Goal: Navigation & Orientation: Find specific page/section

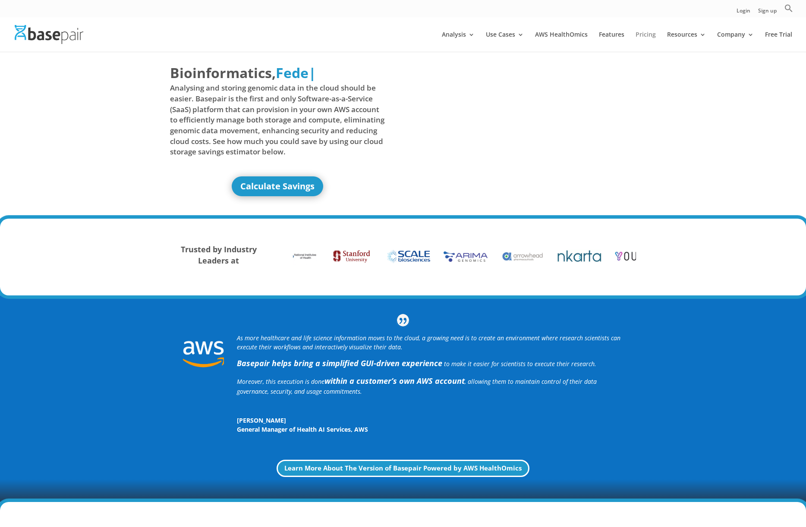
click at [644, 36] on link "Pricing" at bounding box center [646, 41] width 20 height 20
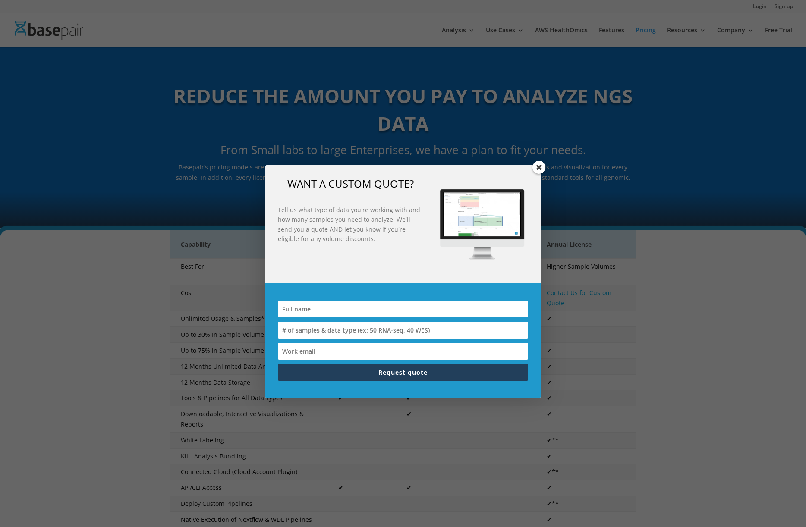
click at [543, 168] on span at bounding box center [538, 167] width 13 height 13
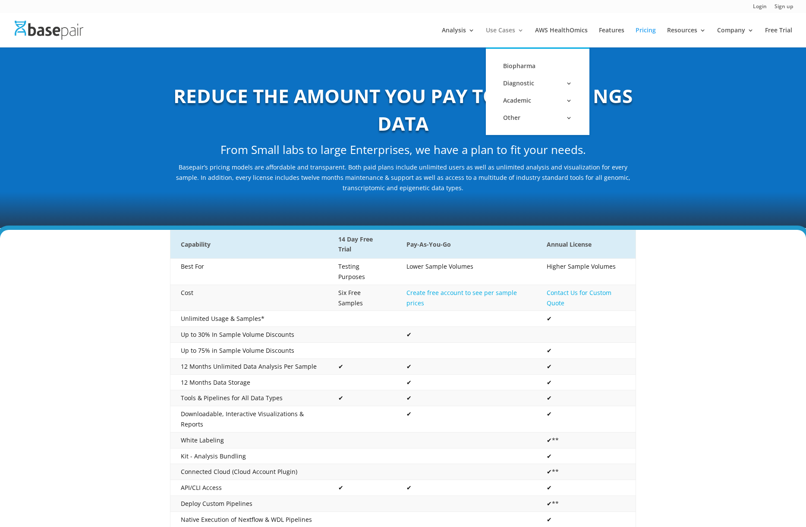
click at [517, 33] on link "Use Cases" at bounding box center [505, 37] width 38 height 20
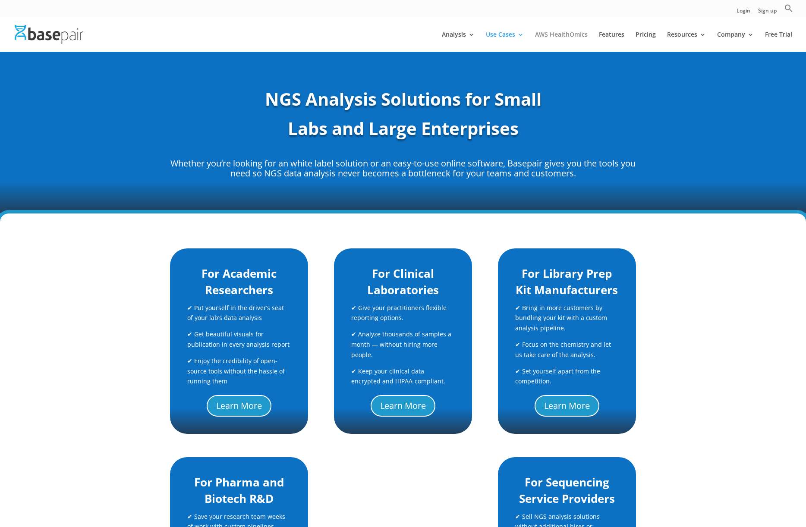
click at [566, 39] on link "AWS HealthOmics" at bounding box center [561, 41] width 53 height 20
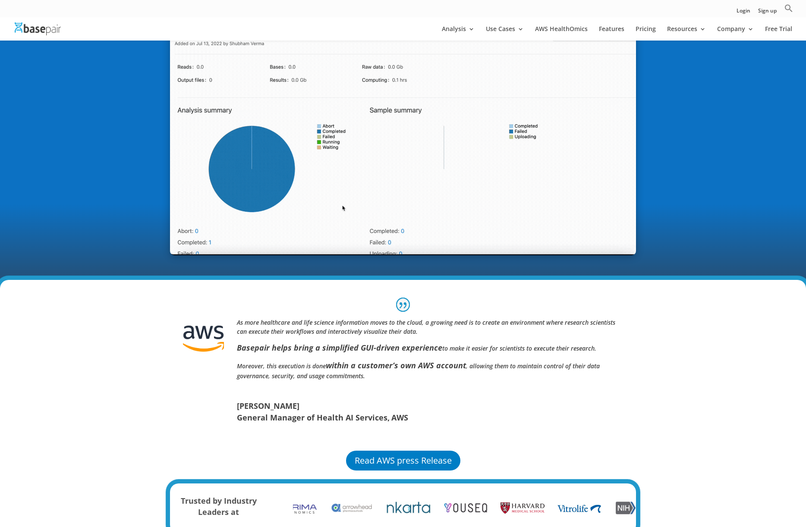
scroll to position [453, 0]
